Goal: Information Seeking & Learning: Learn about a topic

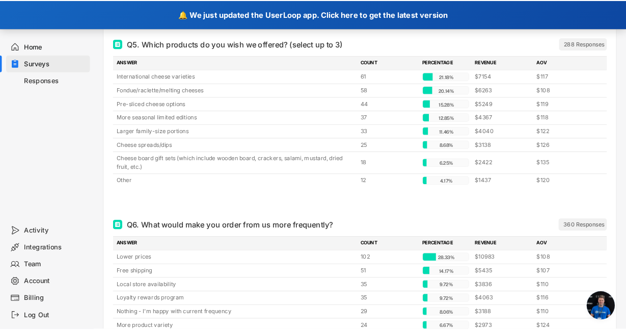
scroll to position [4676, 0]
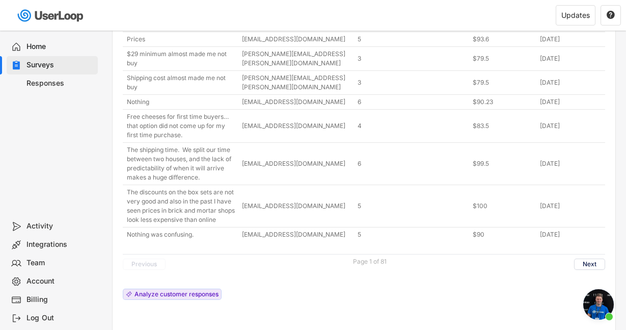
scroll to position [2112, 0]
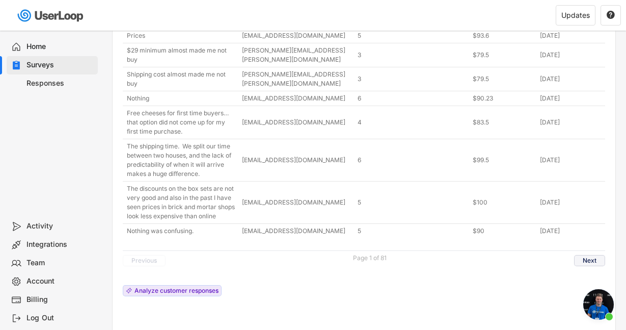
click at [590, 255] on button "Next" at bounding box center [589, 260] width 31 height 11
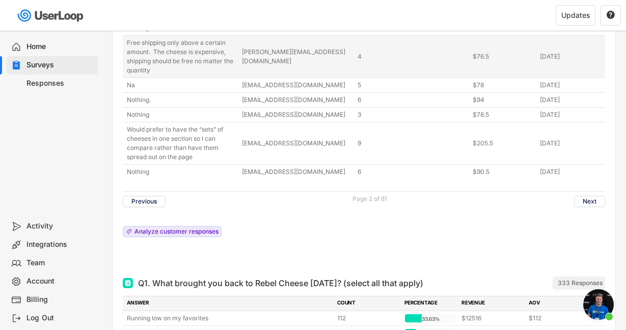
scroll to position [2151, 0]
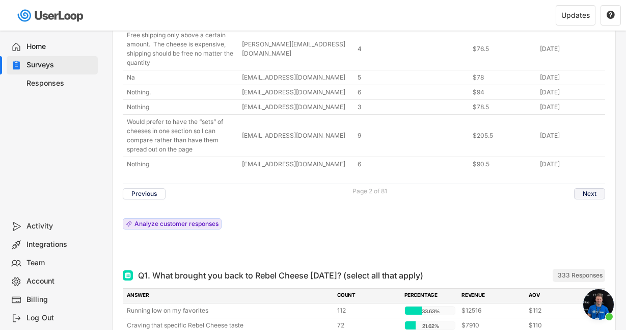
click at [596, 188] on button "Next" at bounding box center [589, 193] width 31 height 11
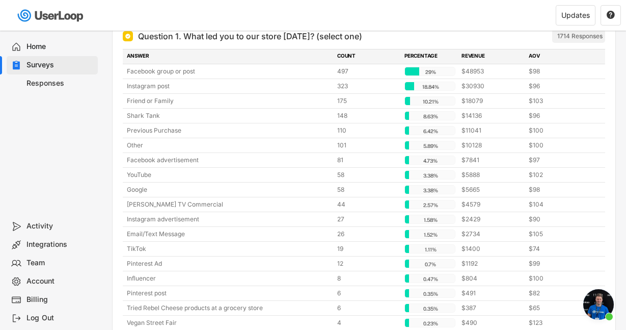
scroll to position [99, 0]
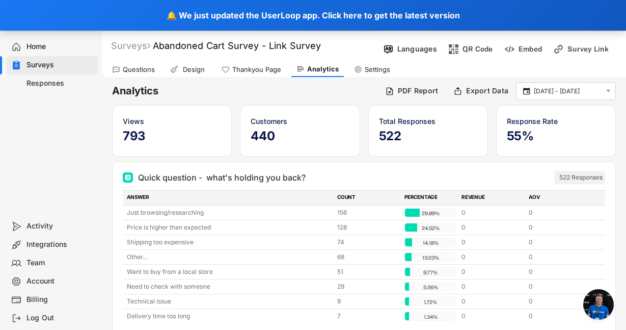
scroll to position [4741, 0]
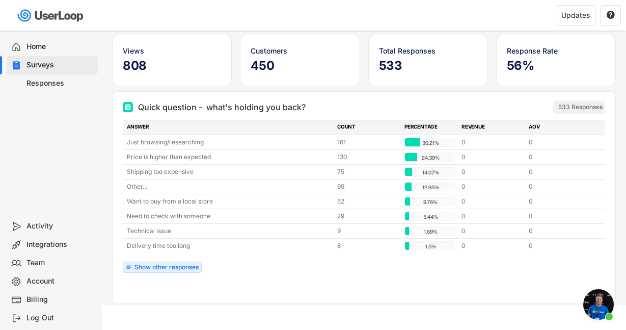
scroll to position [76, 0]
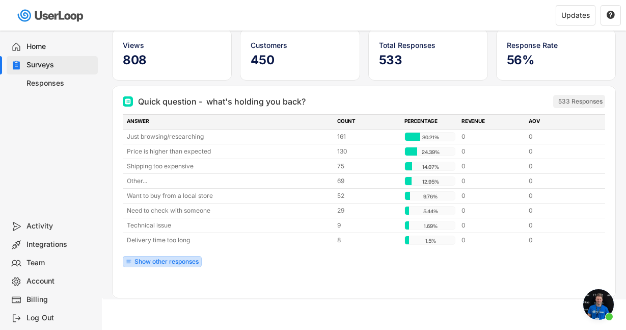
click at [163, 258] on div "Show other responses" at bounding box center [166, 261] width 64 height 6
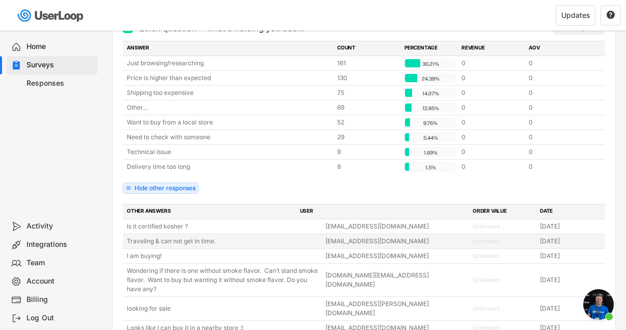
scroll to position [146, 0]
